Goal: Transaction & Acquisition: Book appointment/travel/reservation

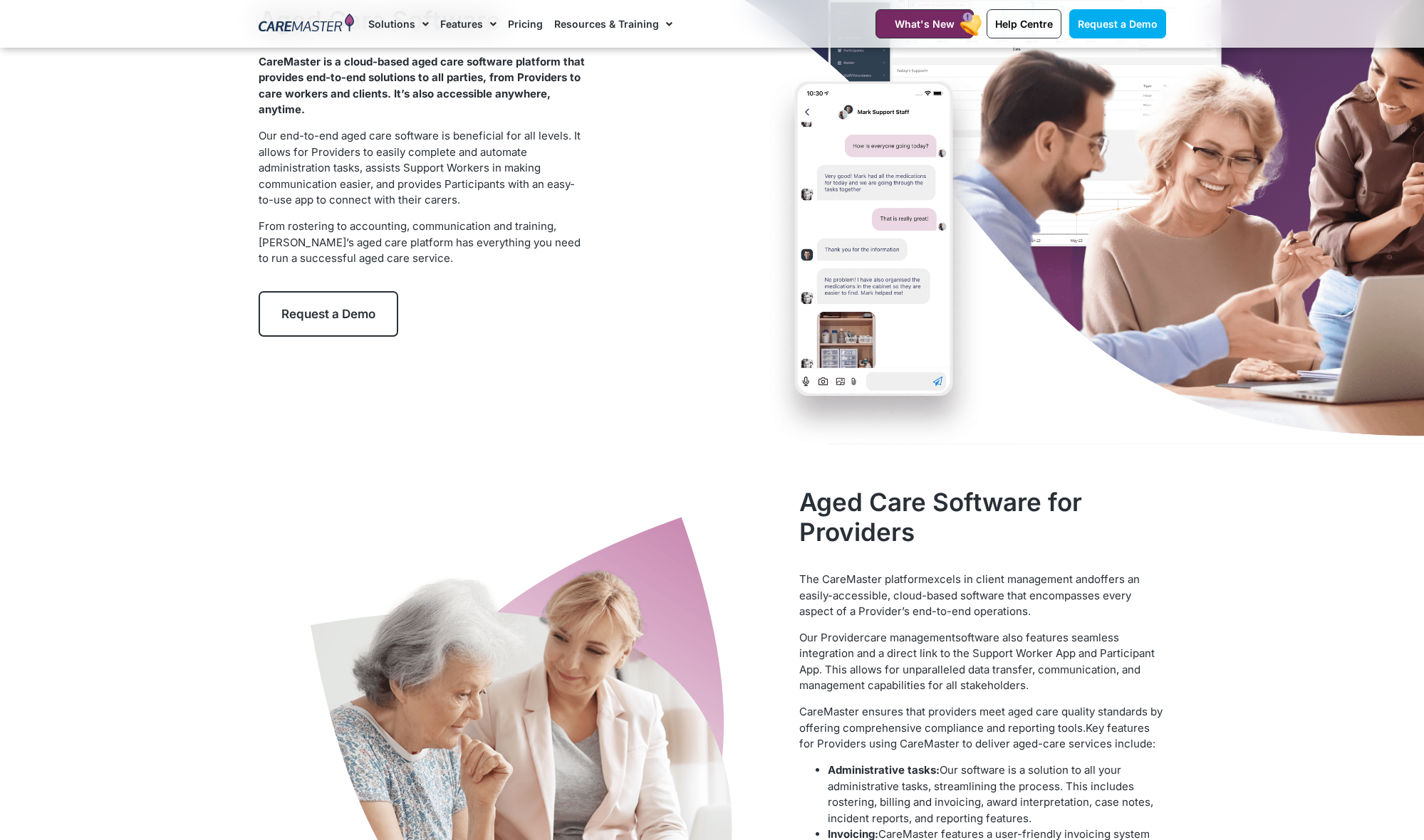
click at [372, 325] on link "Request a Demo" at bounding box center [329, 314] width 139 height 45
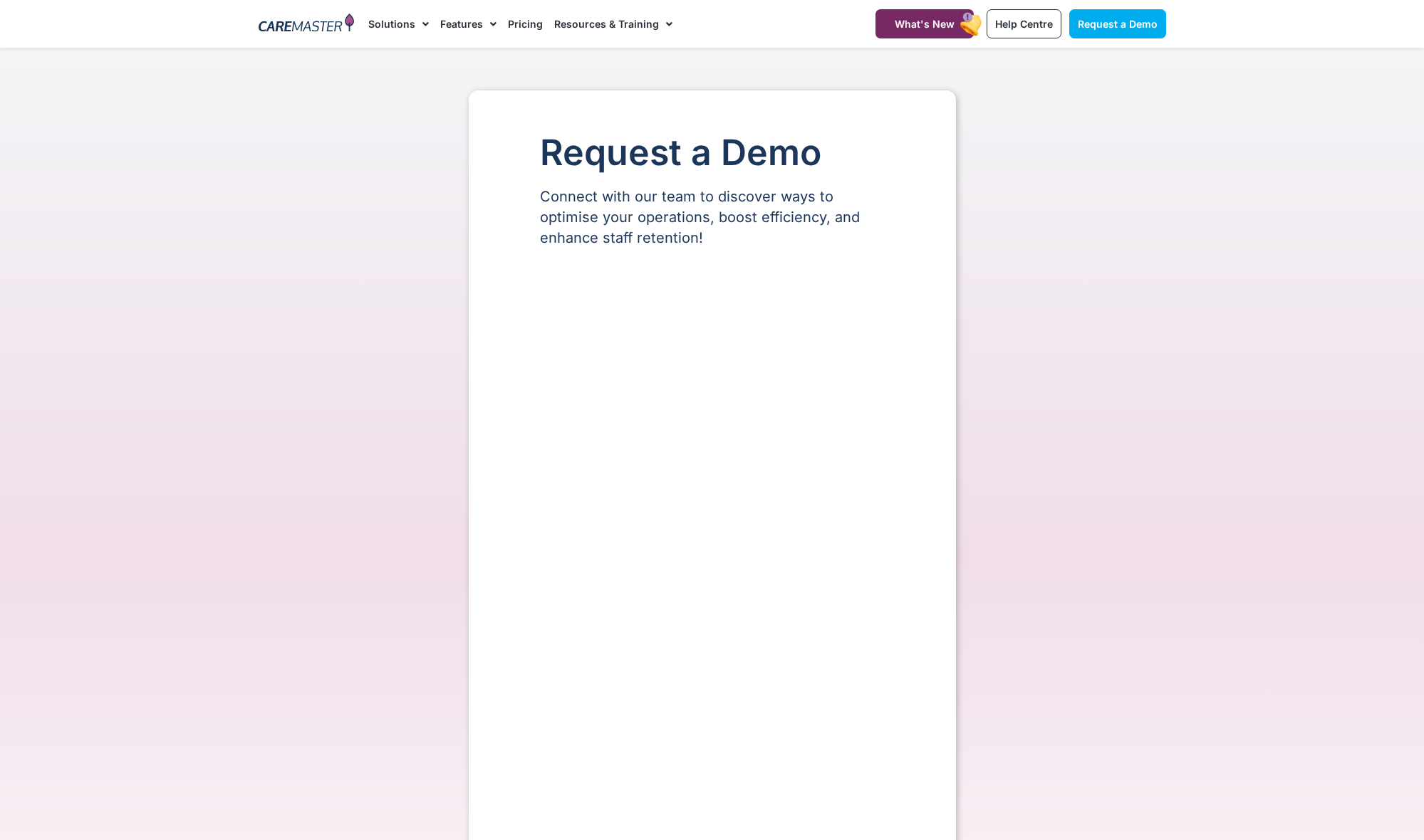
select select "**"
